Goal: Communication & Community: Answer question/provide support

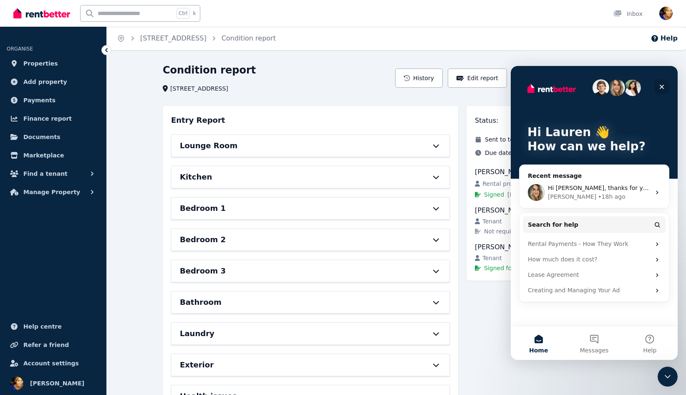
click at [661, 87] on icon "Close" at bounding box center [661, 86] width 7 height 7
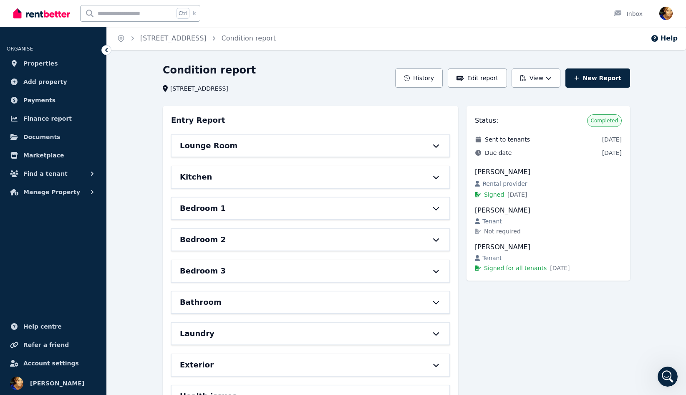
click at [669, 372] on icon "Open Intercom Messenger" at bounding box center [668, 377] width 14 height 14
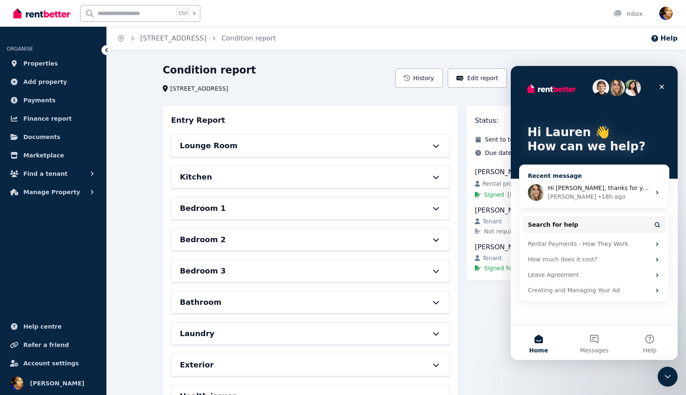
click at [573, 184] on div "Hi [PERSON_NAME], thanks for your message. [PERSON_NAME] here, just jumping in.…" at bounding box center [599, 188] width 103 height 9
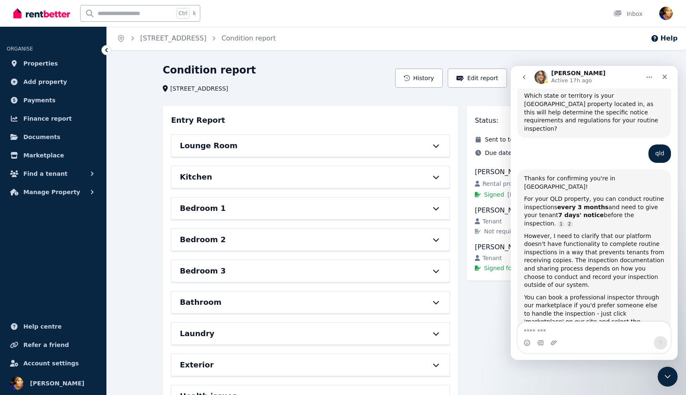
scroll to position [413, 0]
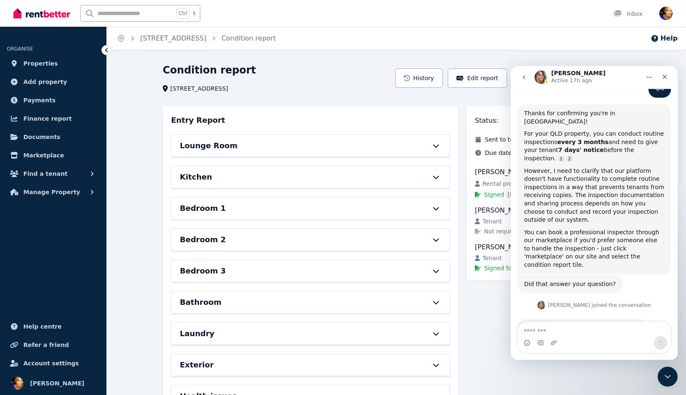
click at [542, 331] on textarea "Message…" at bounding box center [594, 329] width 153 height 14
type textarea "**********"
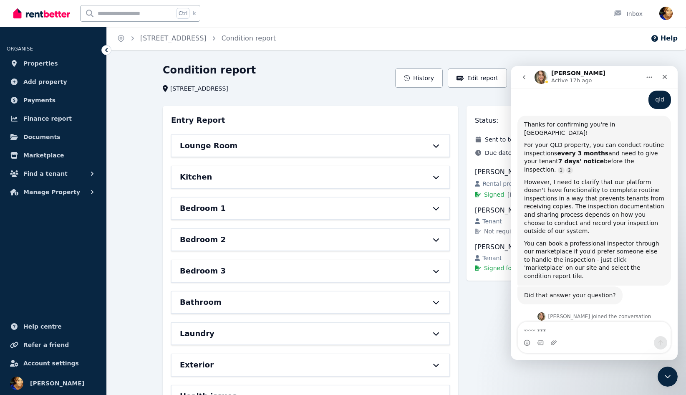
scroll to position [460, 0]
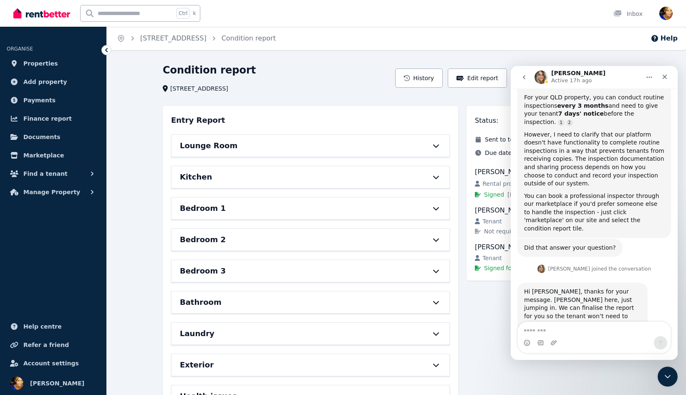
click at [528, 78] on button "go back" at bounding box center [524, 77] width 16 height 16
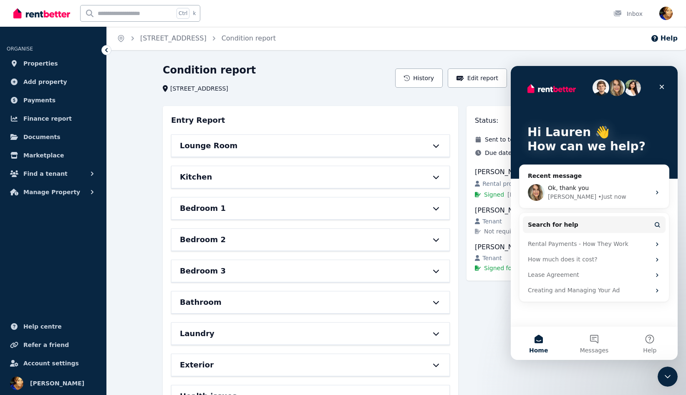
scroll to position [0, 0]
click at [661, 86] on icon "Close" at bounding box center [661, 86] width 7 height 7
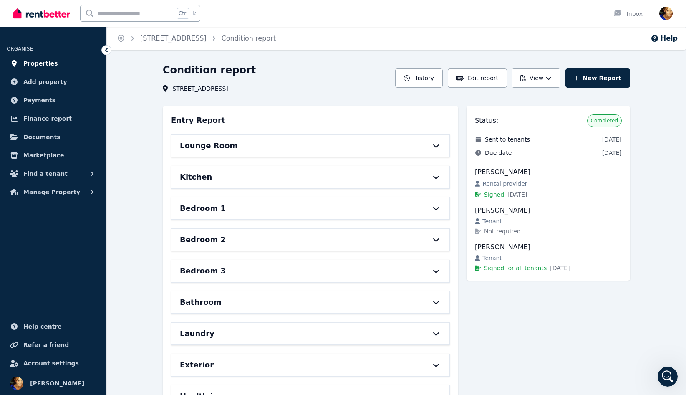
click at [38, 65] on span "Properties" at bounding box center [40, 63] width 35 height 10
